Goal: Check status

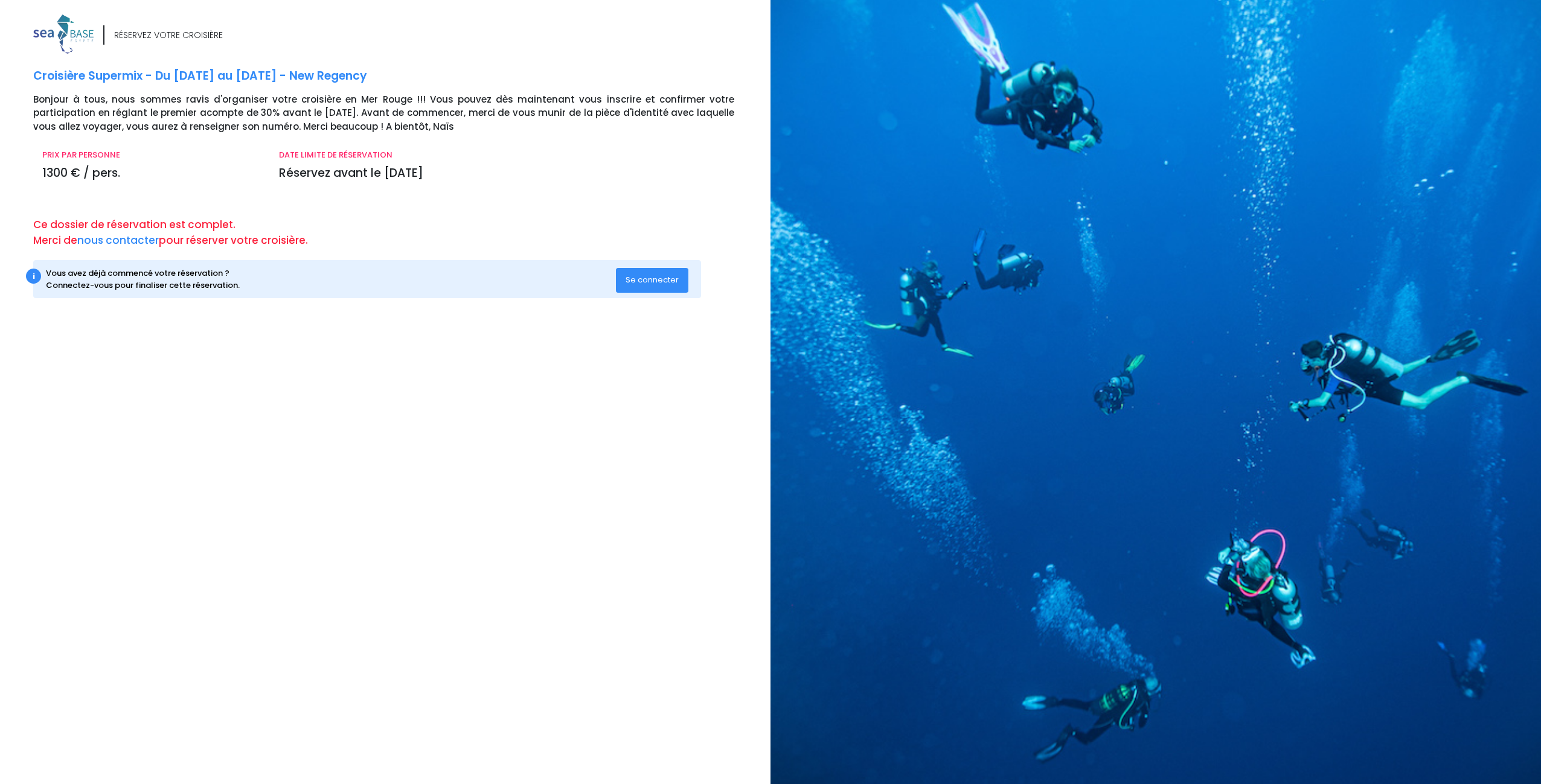
click at [660, 283] on span "Se connecter" at bounding box center [653, 280] width 53 height 12
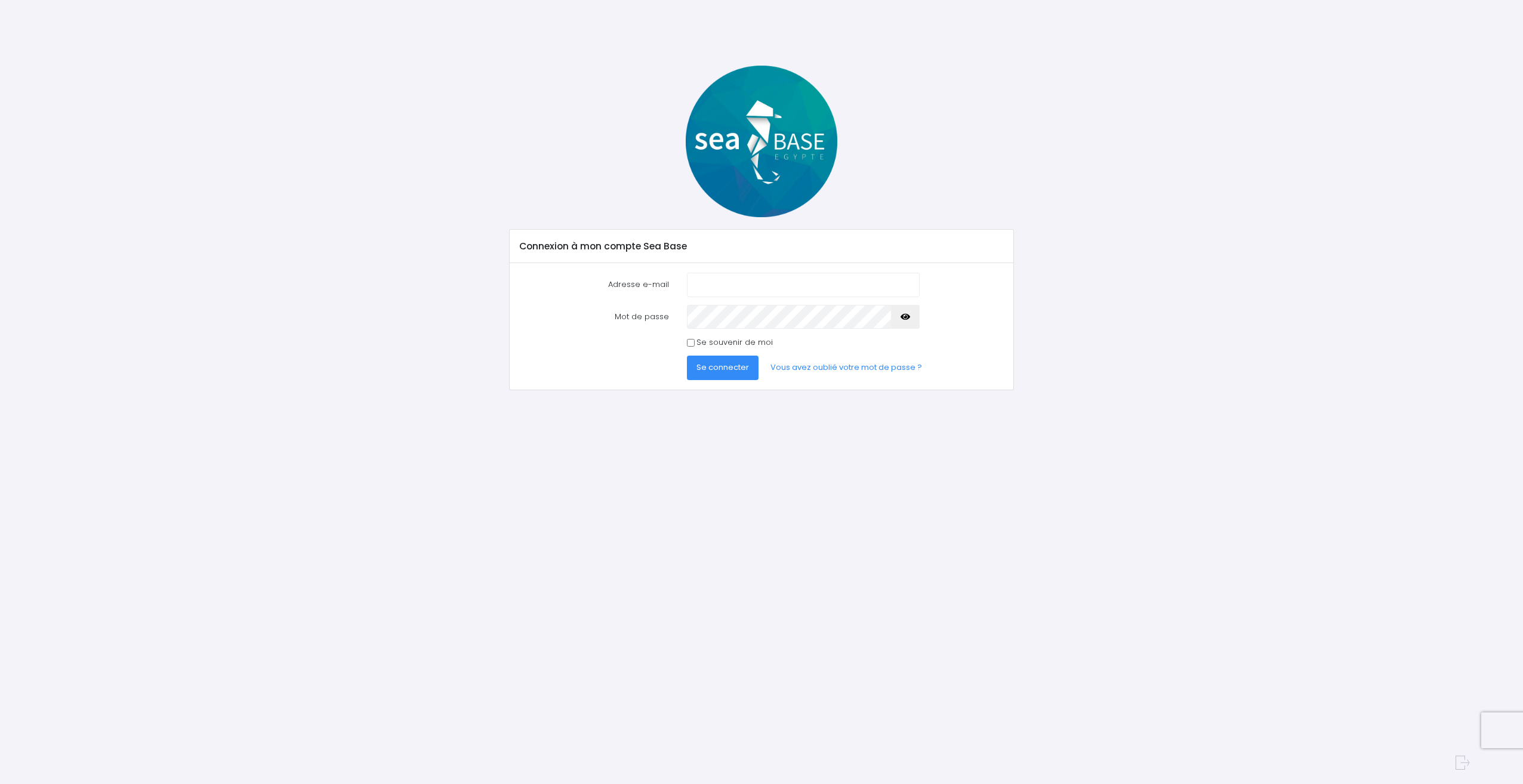
click at [709, 286] on input "Adresse e-mail" at bounding box center [803, 285] width 233 height 24
type input "franck.lua@live.fr"
click at [721, 368] on span "Se connecter" at bounding box center [723, 368] width 53 height 12
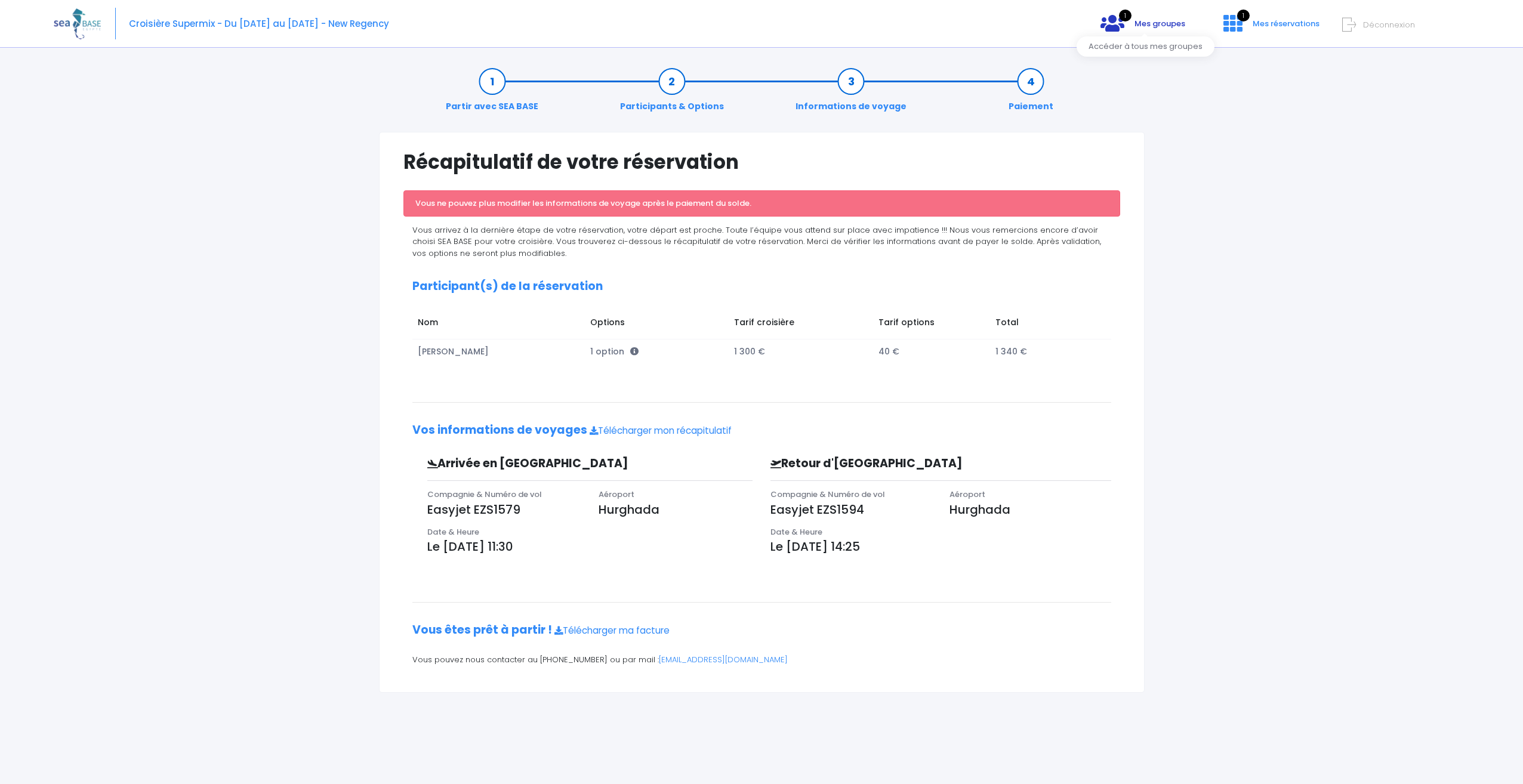
click at [1160, 21] on span "Mes groupes" at bounding box center [1160, 24] width 51 height 12
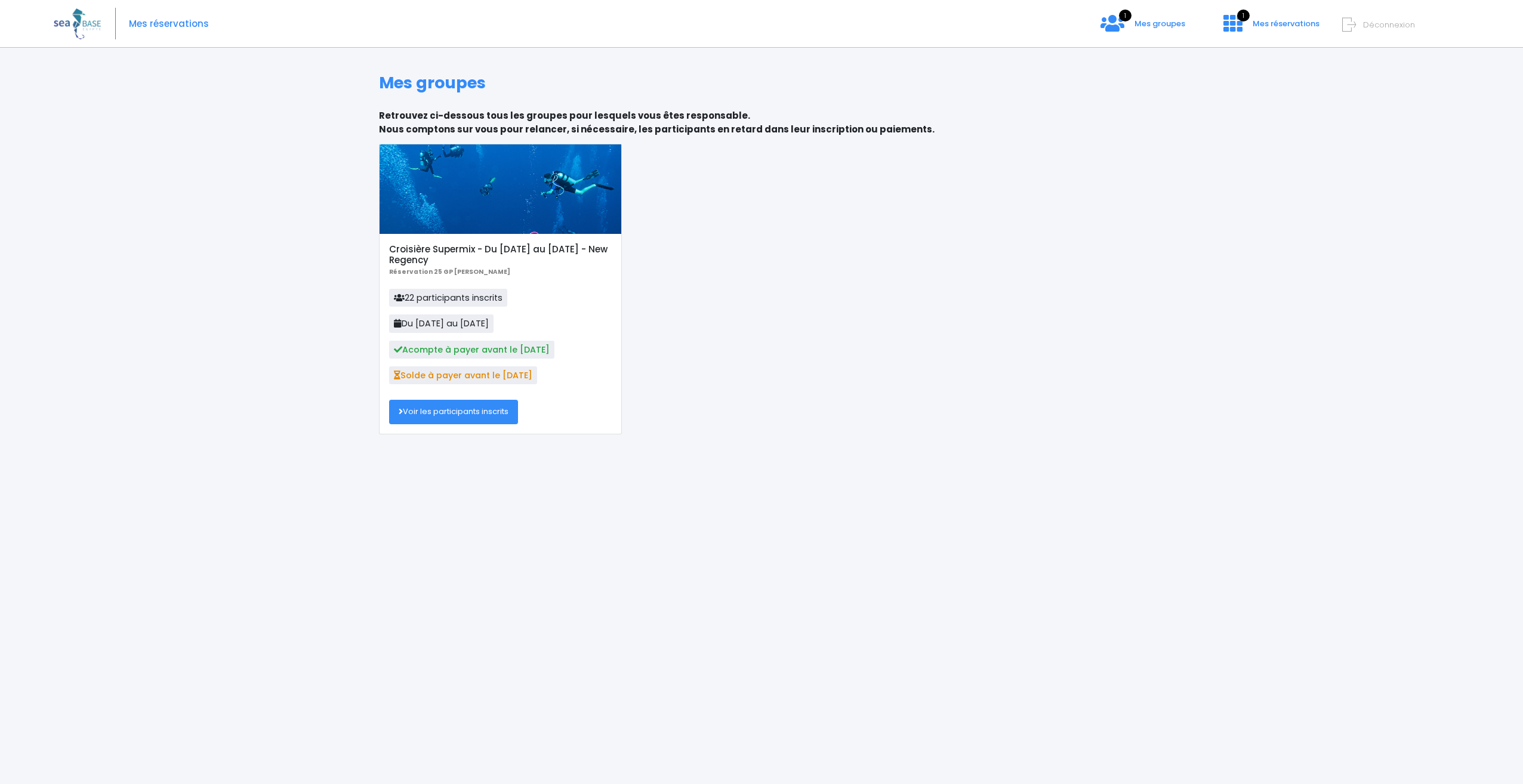
click at [479, 409] on link "Voir les participants inscrits" at bounding box center [453, 411] width 129 height 24
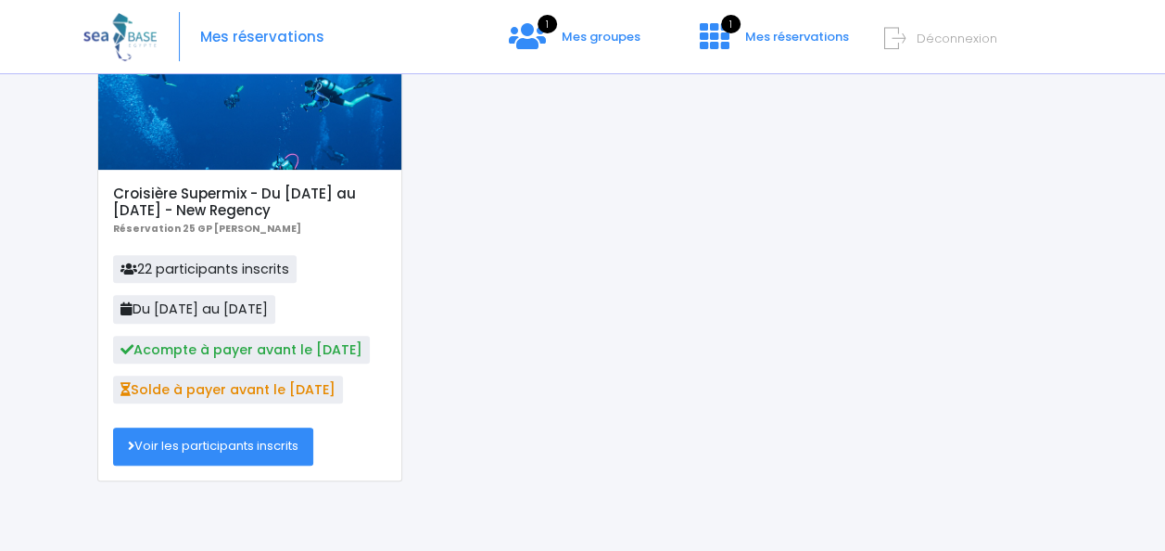
scroll to position [199, 0]
